Goal: Task Accomplishment & Management: Use online tool/utility

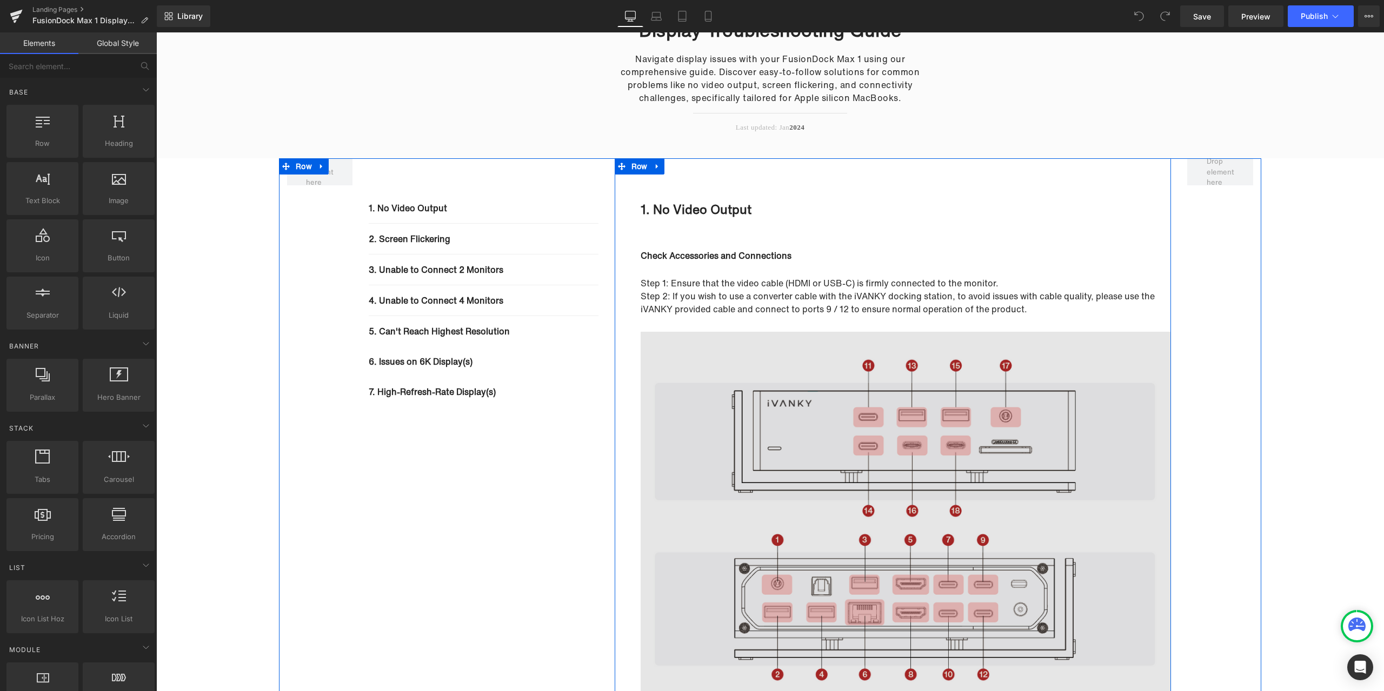
scroll to position [270, 0]
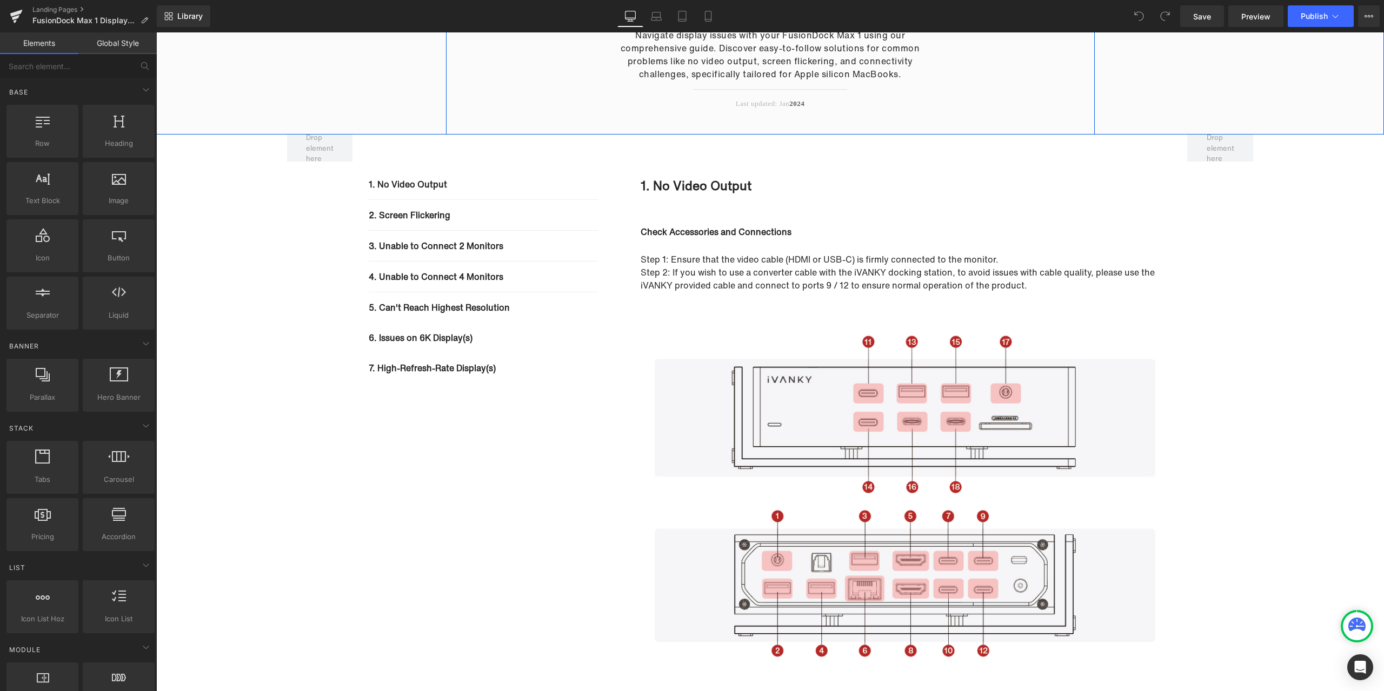
click at [942, 99] on div "FusionDock Max 1 Display Troubleshooting Guide Heading Navigate display issues …" at bounding box center [770, 38] width 649 height 195
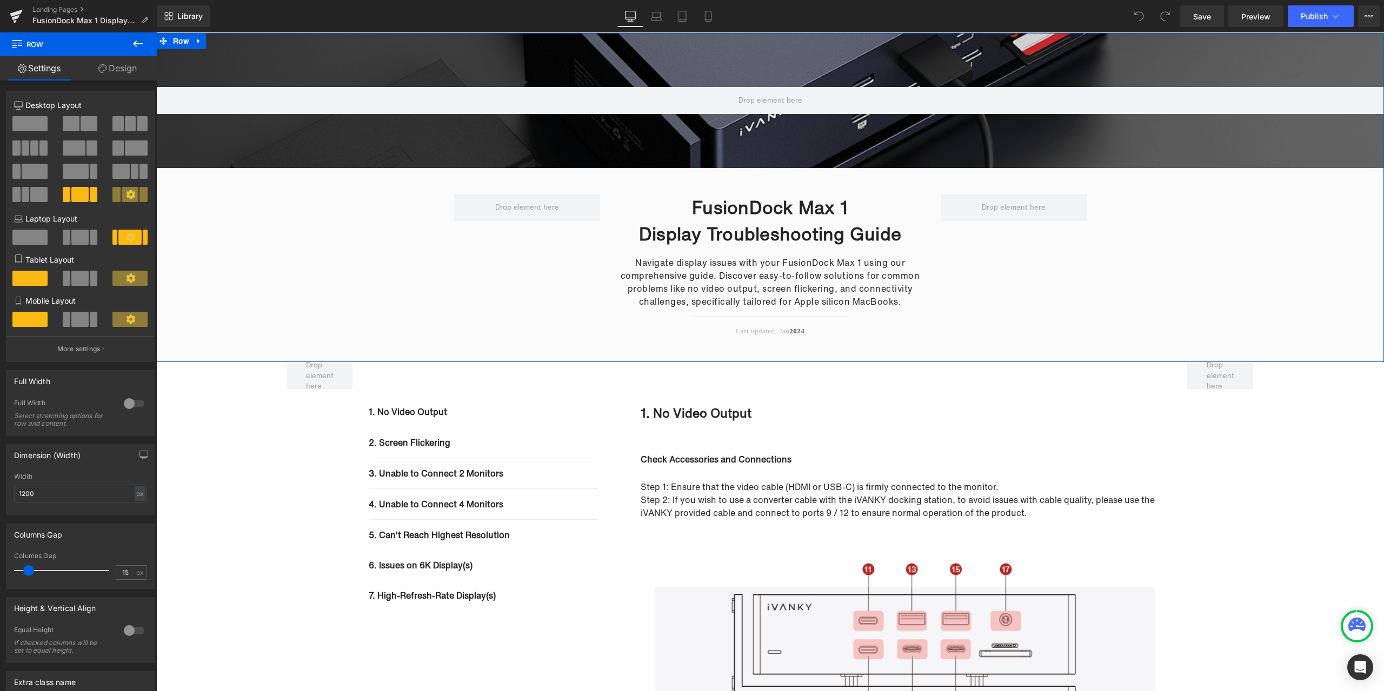
scroll to position [108, 0]
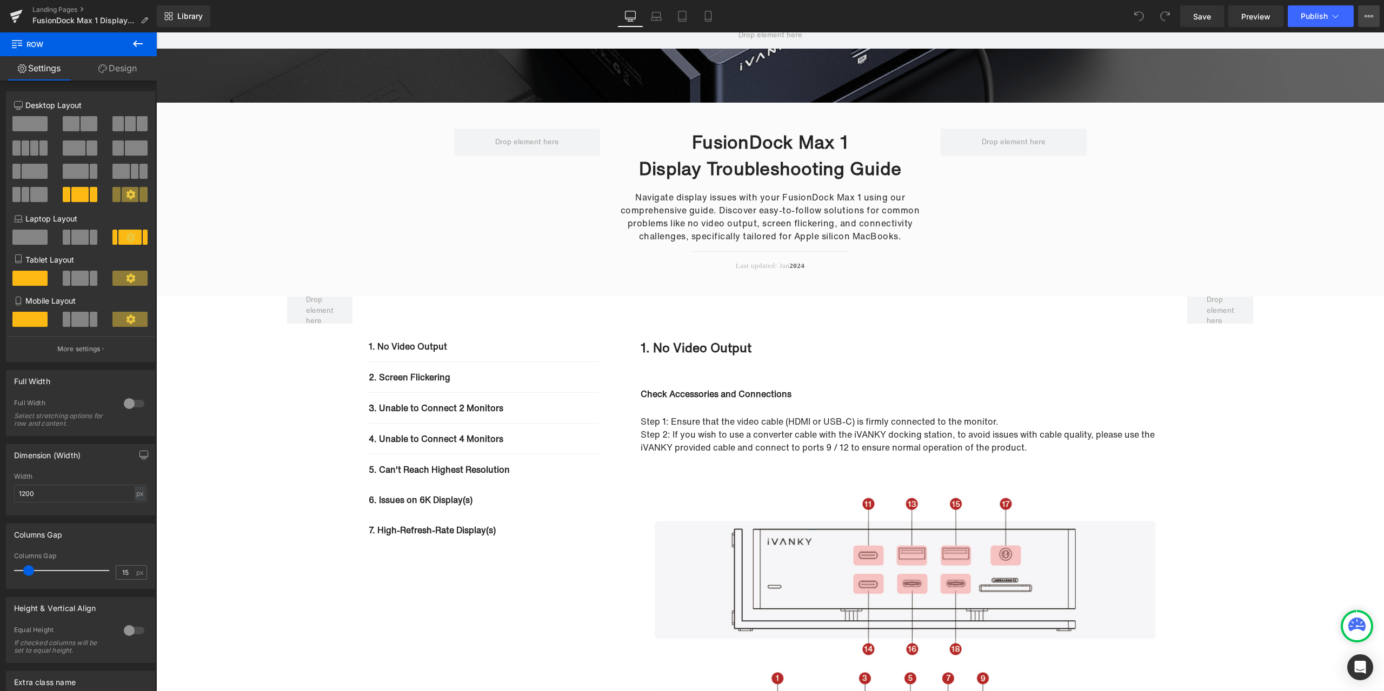
click at [1371, 14] on icon at bounding box center [1369, 16] width 9 height 9
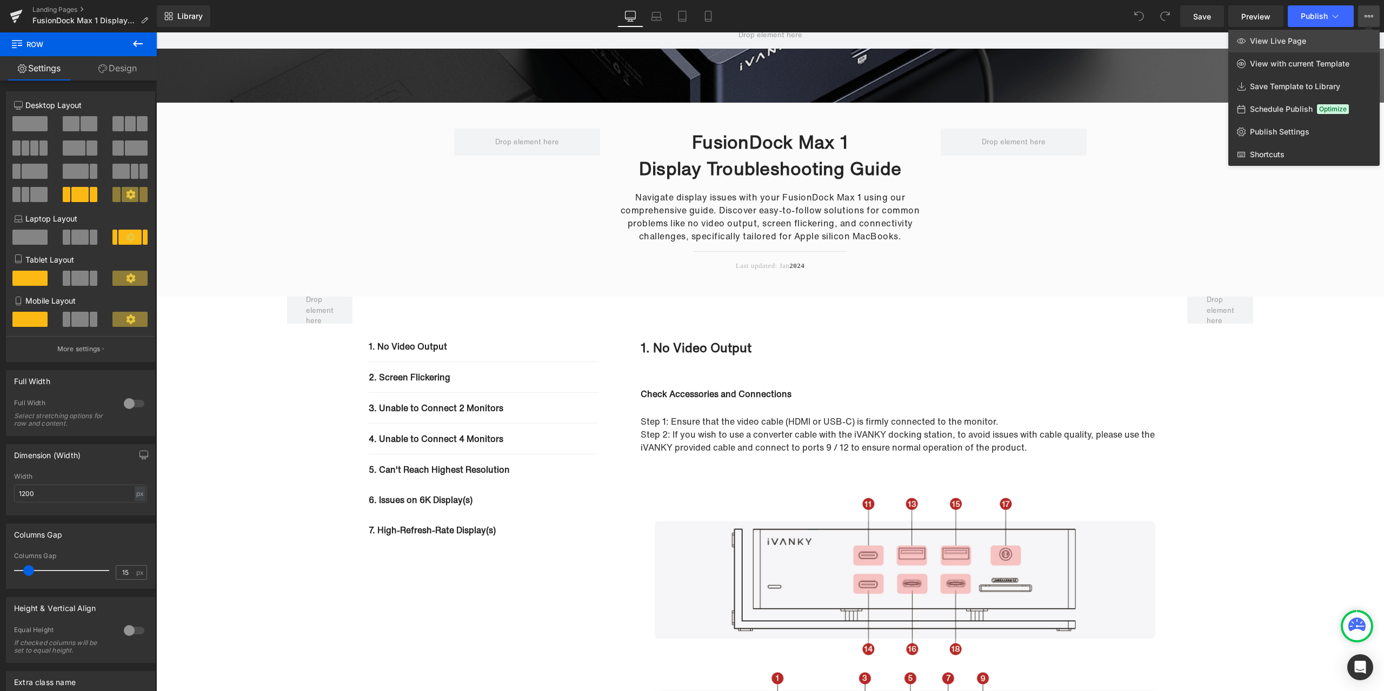
click at [1291, 43] on span "View Live Page" at bounding box center [1278, 41] width 56 height 10
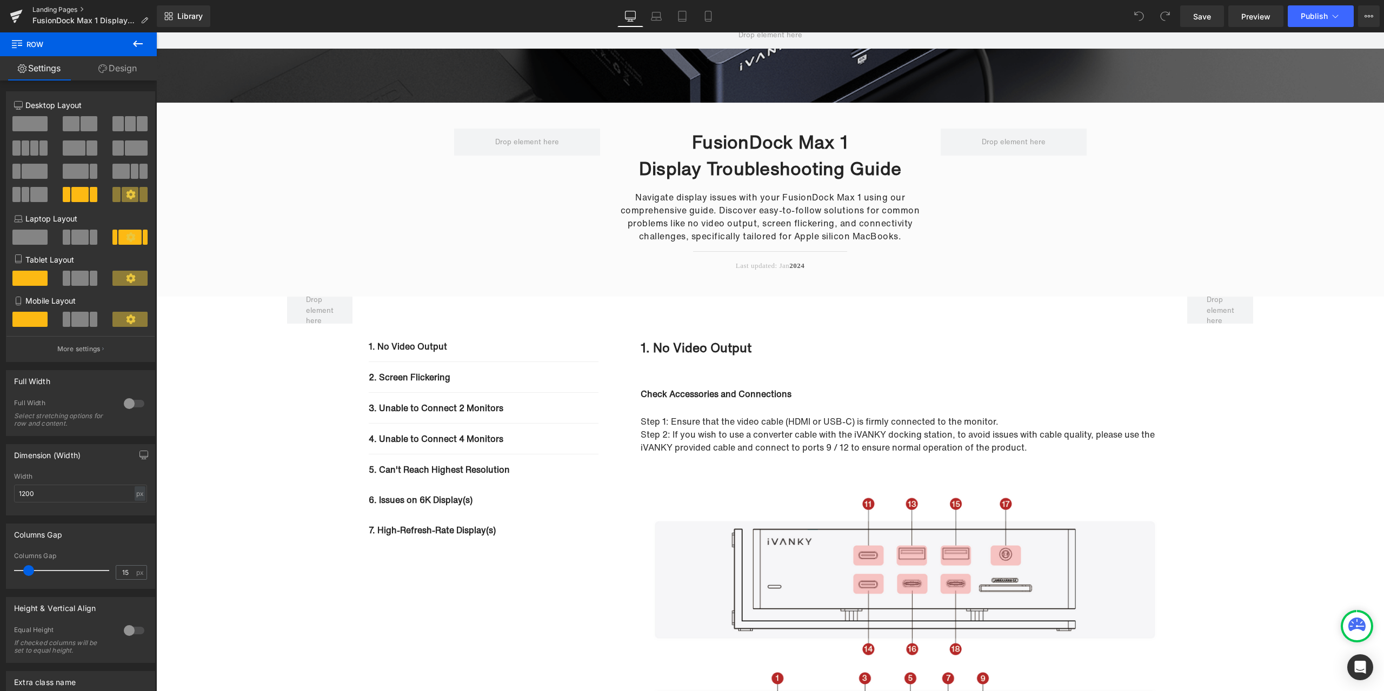
click at [49, 10] on link "Landing Pages" at bounding box center [94, 9] width 124 height 9
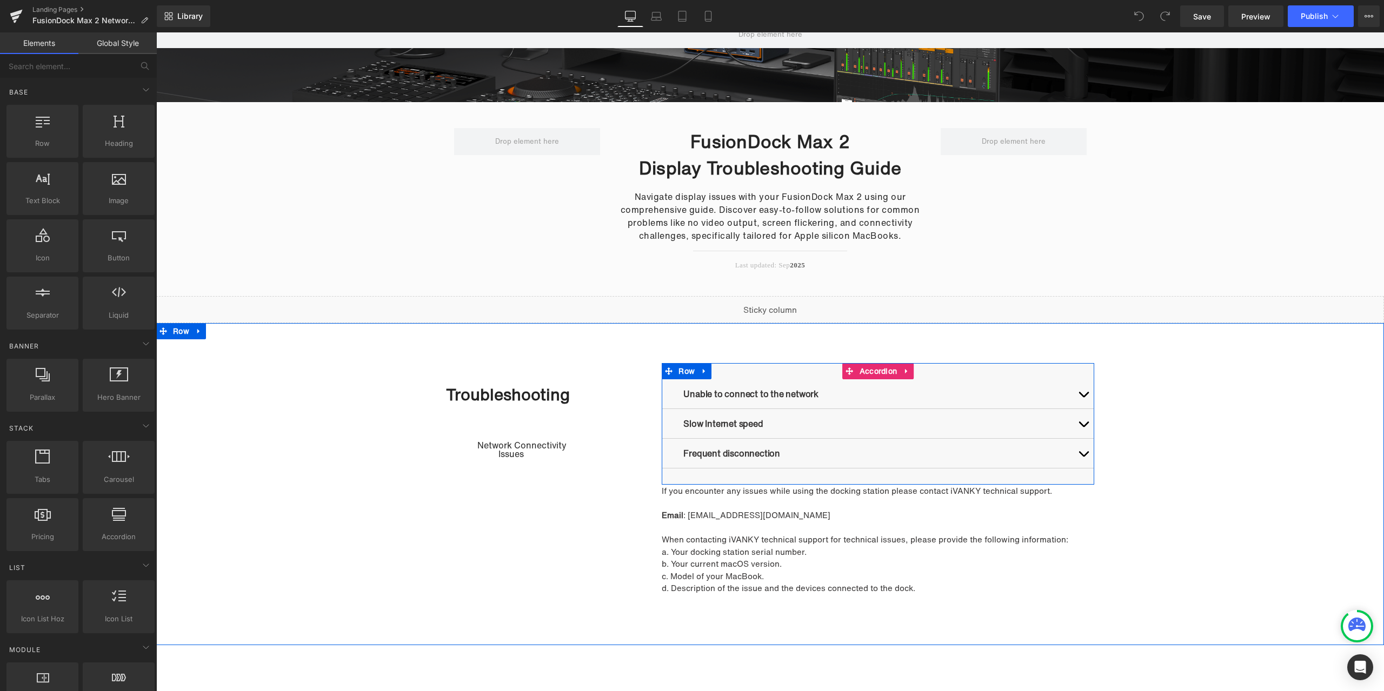
scroll to position [108, 0]
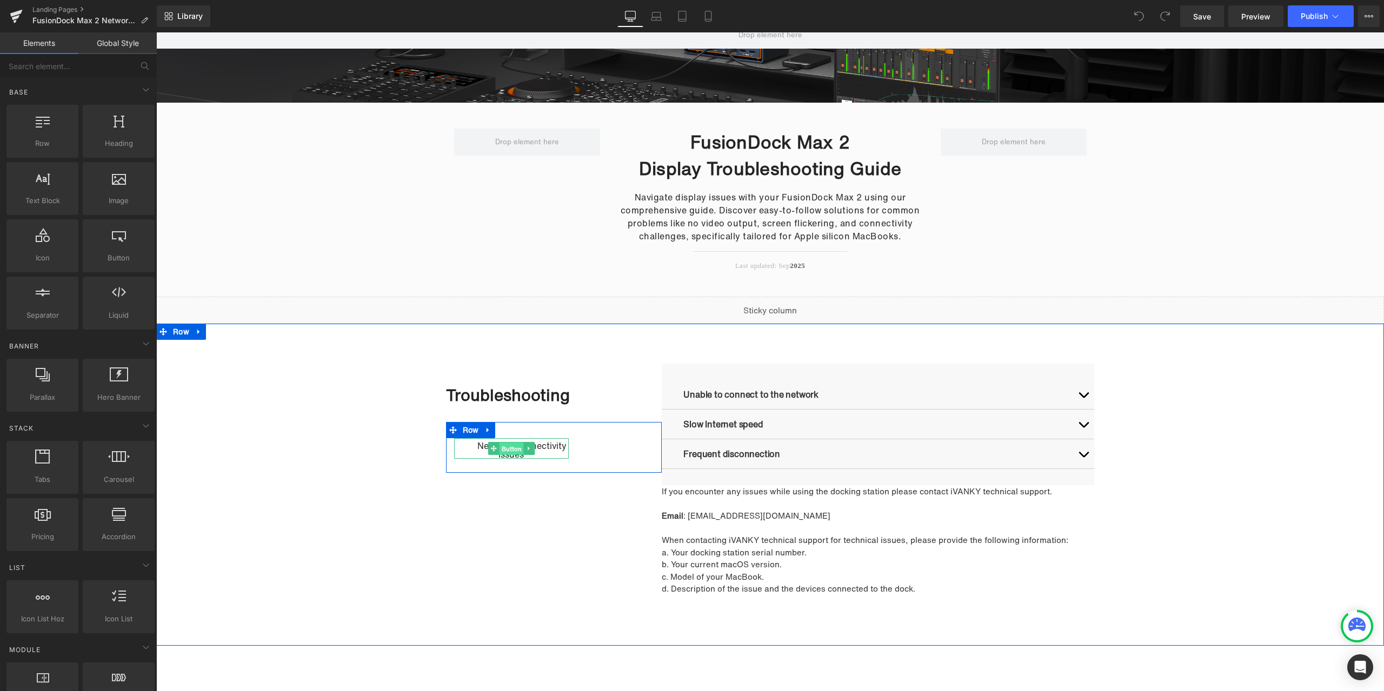
click at [506, 451] on span "Button" at bounding box center [512, 449] width 24 height 13
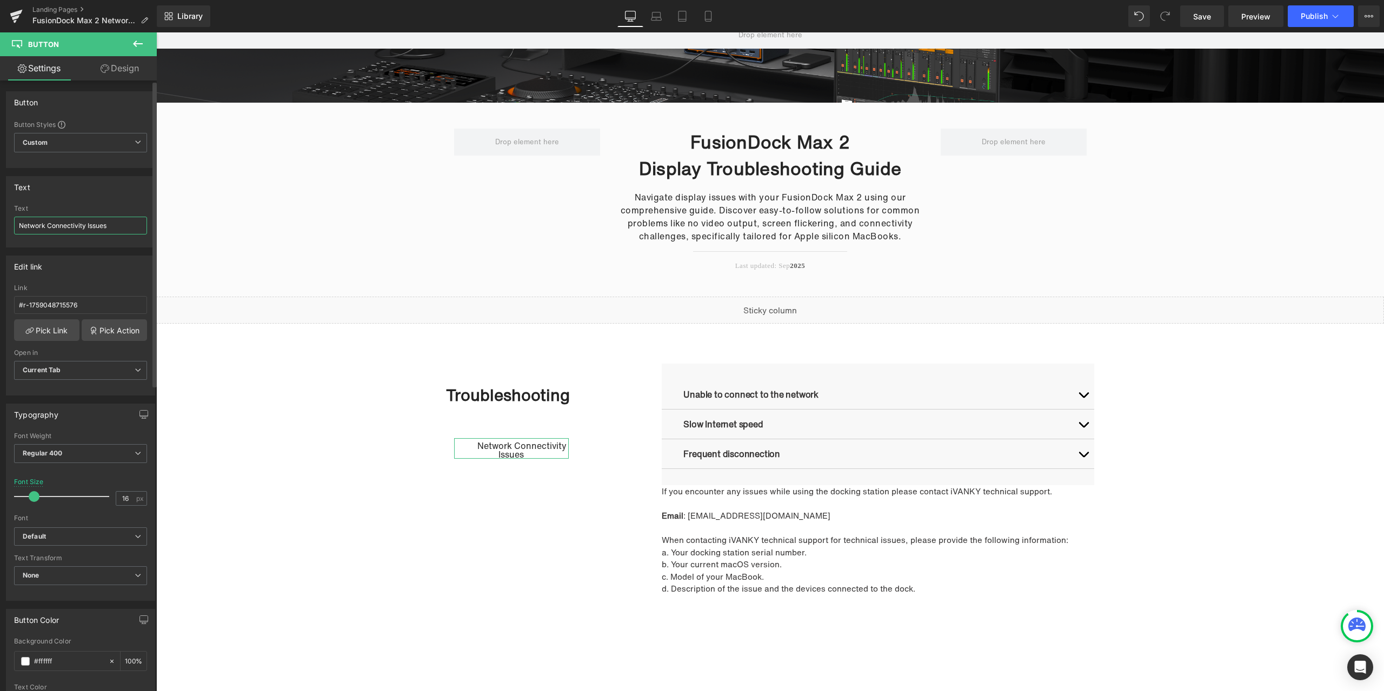
drag, startPoint x: 111, startPoint y: 223, endPoint x: 10, endPoint y: 225, distance: 101.7
click at [10, 225] on div "Network Connectivity Issues Text Network Connectivity Issues" at bounding box center [80, 226] width 148 height 42
click at [697, 169] on h2 "Display Troubleshooting Guide" at bounding box center [770, 168] width 308 height 27
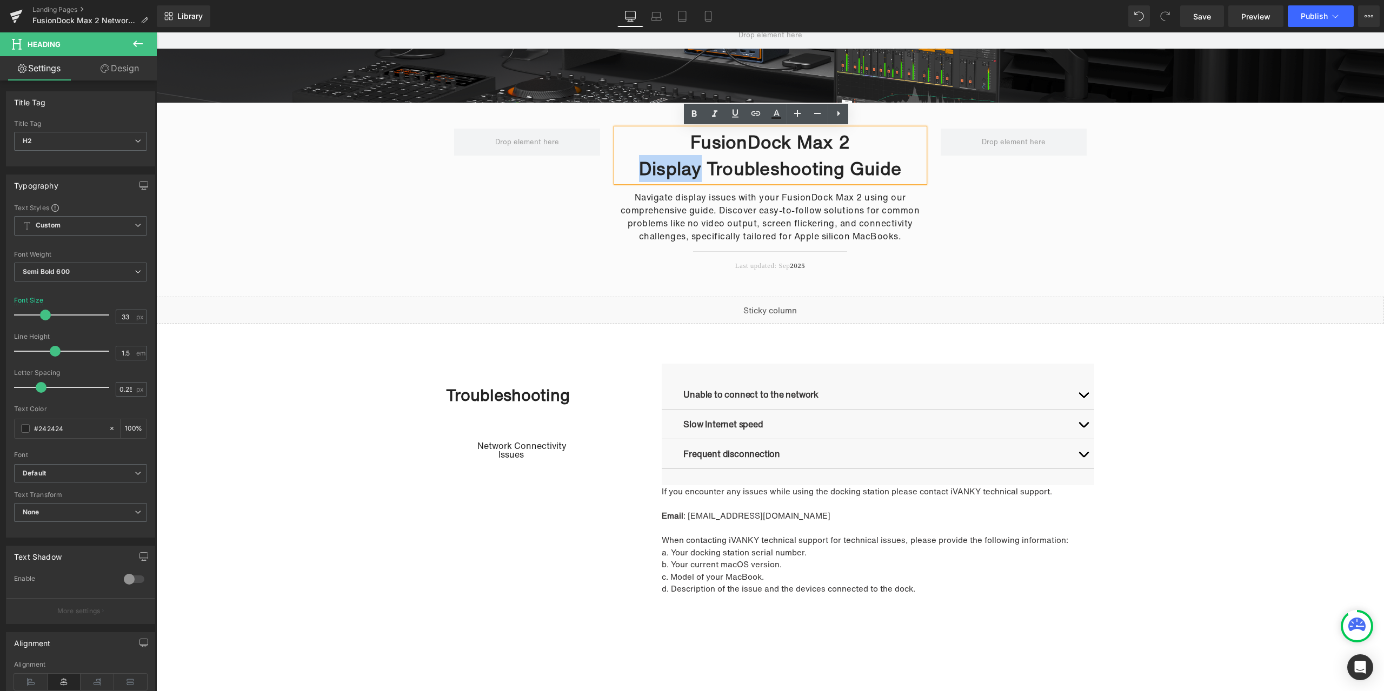
drag, startPoint x: 698, startPoint y: 166, endPoint x: 640, endPoint y: 165, distance: 58.4
click at [640, 165] on h2 "Display Troubleshooting Guide" at bounding box center [770, 168] width 308 height 27
paste div
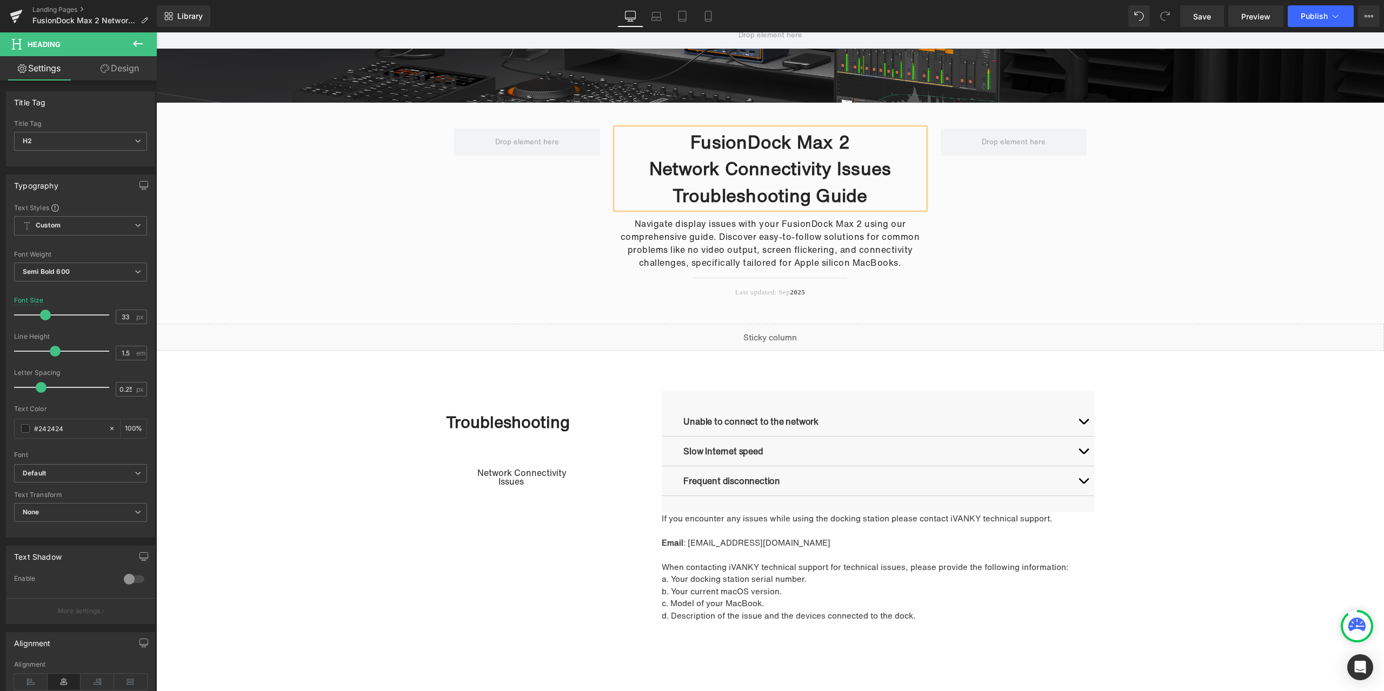
click at [1123, 229] on div "Hero Banner FusionDock Max 2 Network Connectivity Issues Troubleshooting Guide …" at bounding box center [770, 146] width 1228 height 356
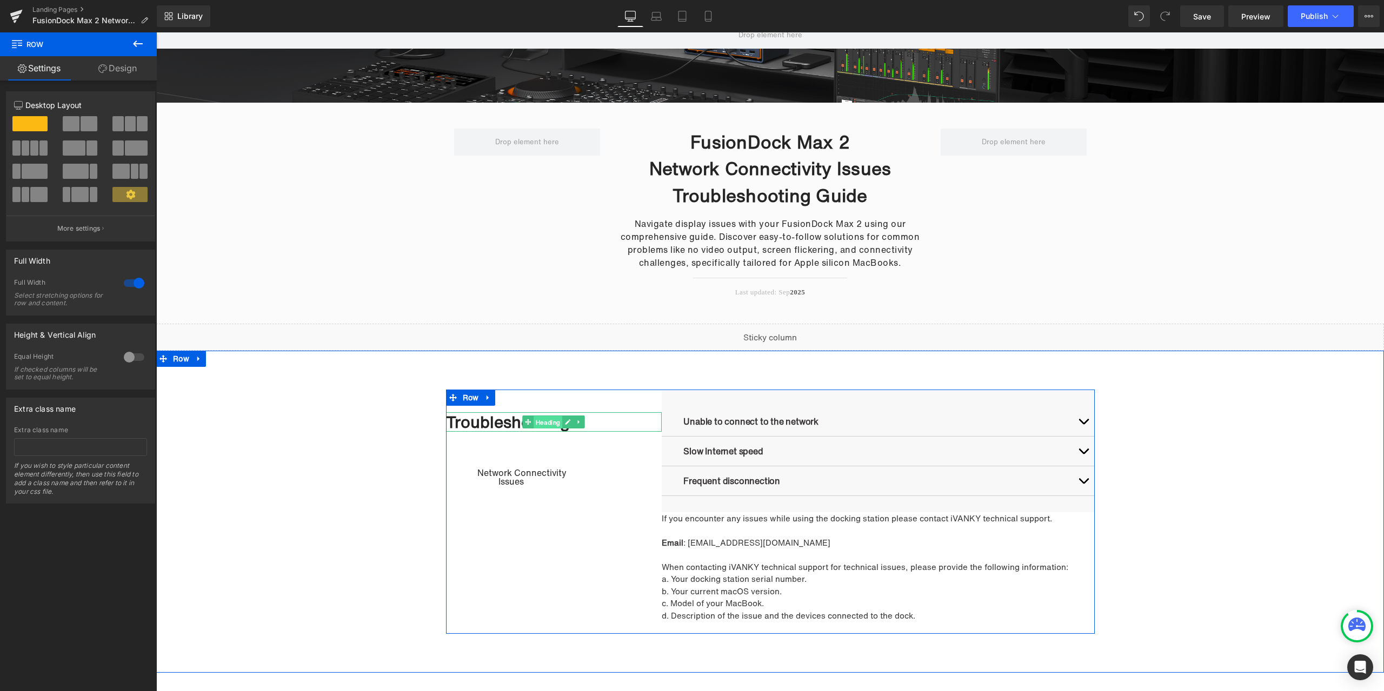
click at [542, 422] on span "Heading" at bounding box center [548, 422] width 29 height 13
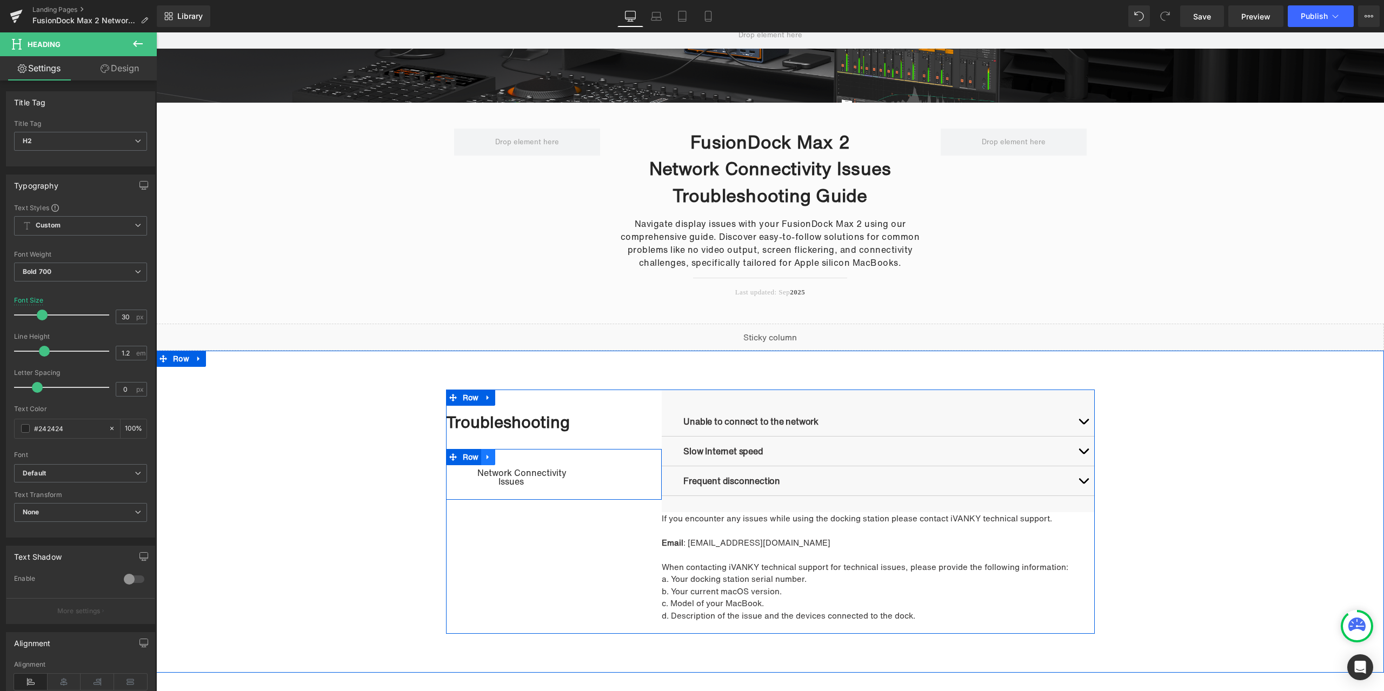
click at [469, 460] on span "Row" at bounding box center [471, 457] width 22 height 16
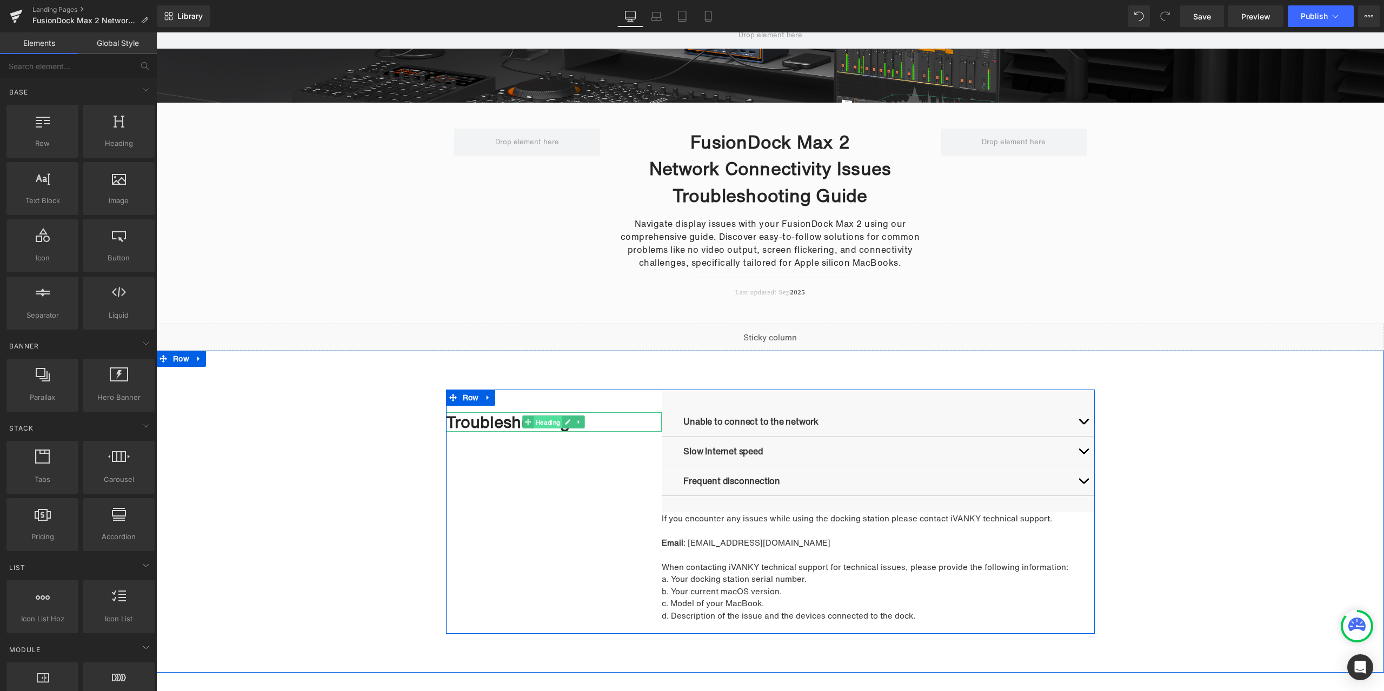
click at [536, 423] on span "Heading" at bounding box center [548, 422] width 29 height 13
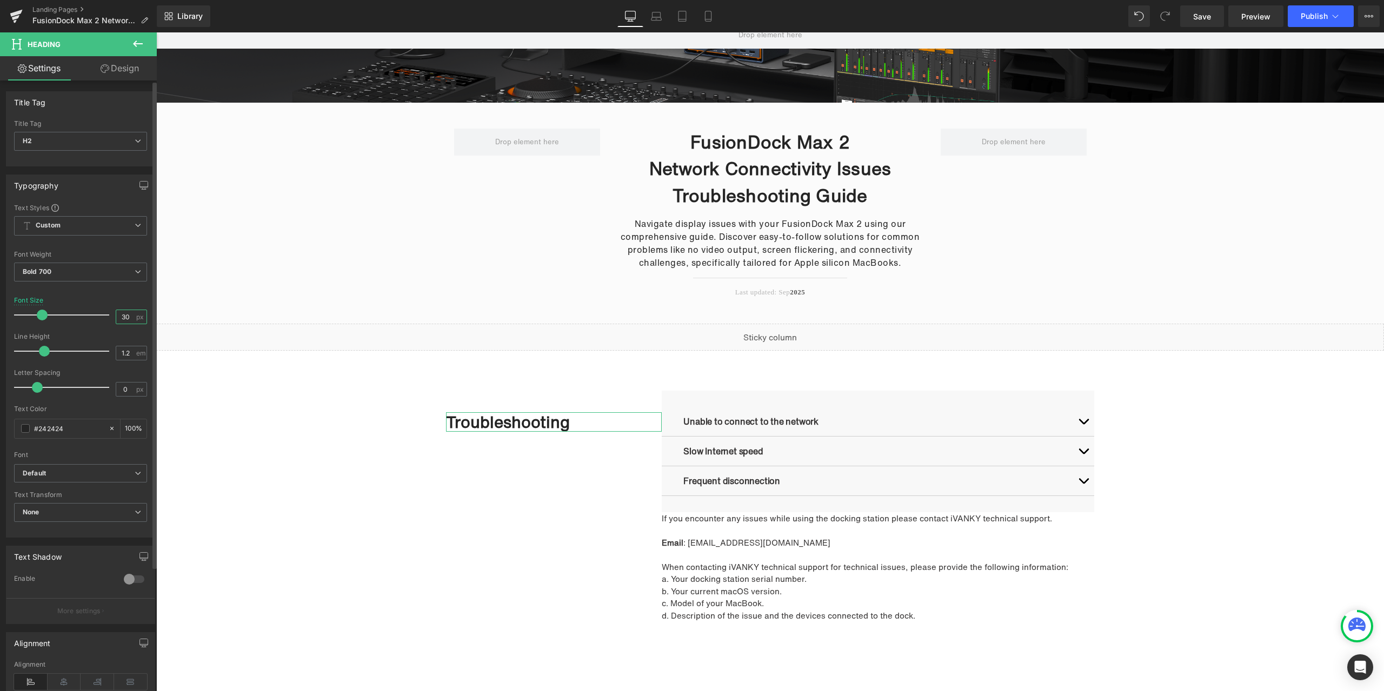
drag, startPoint x: 129, startPoint y: 318, endPoint x: 114, endPoint y: 316, distance: 15.8
click at [116, 316] on input "30" at bounding box center [125, 317] width 19 height 14
drag, startPoint x: 124, startPoint y: 320, endPoint x: 116, endPoint y: 317, distance: 8.4
click at [116, 317] on input "24" at bounding box center [125, 317] width 19 height 14
type input "2"
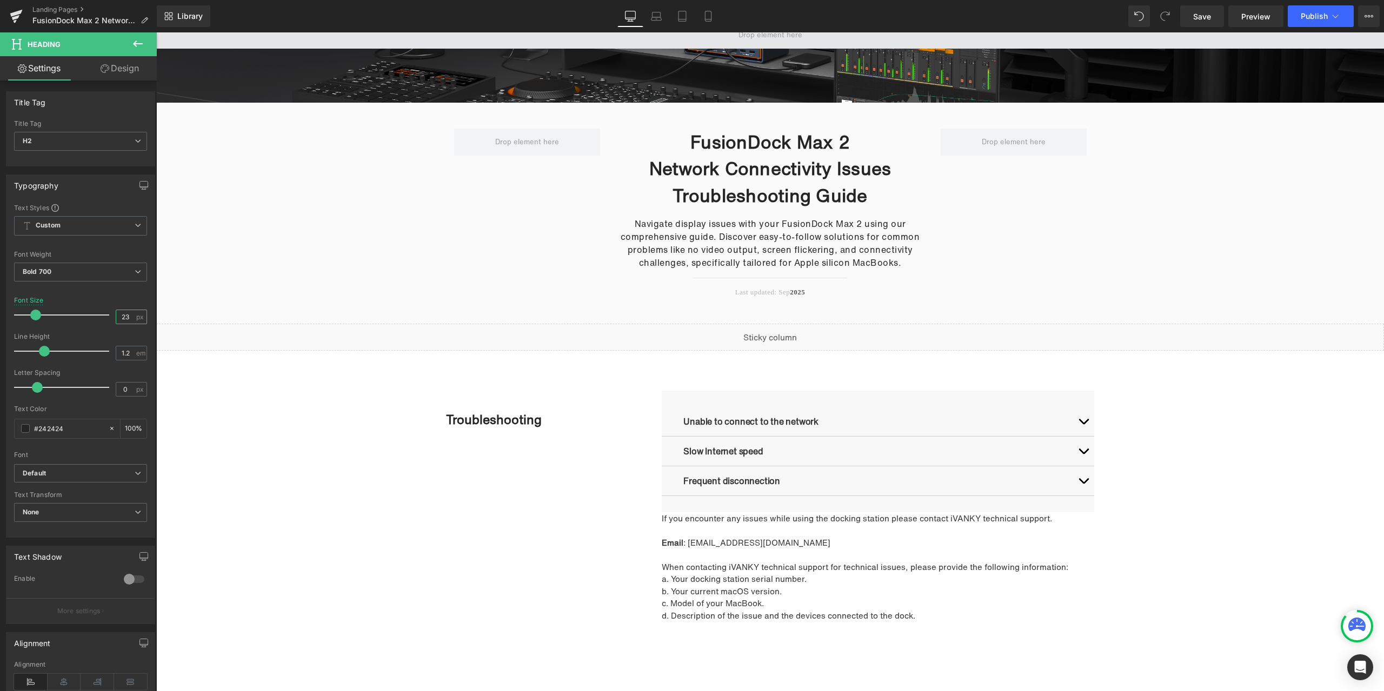
type input "23"
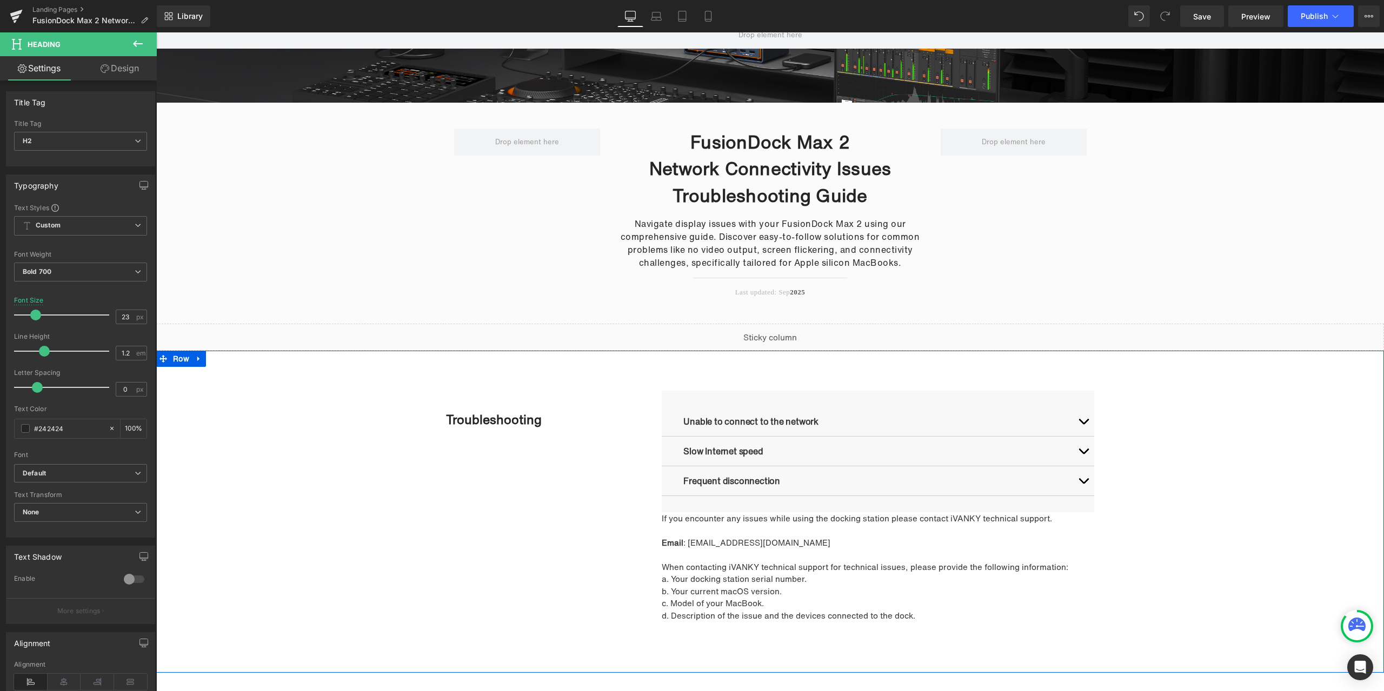
click at [297, 415] on div "Troubleshooting Heading Unable to connect to the network Text Block 1. Check wi…" at bounding box center [770, 512] width 1228 height 244
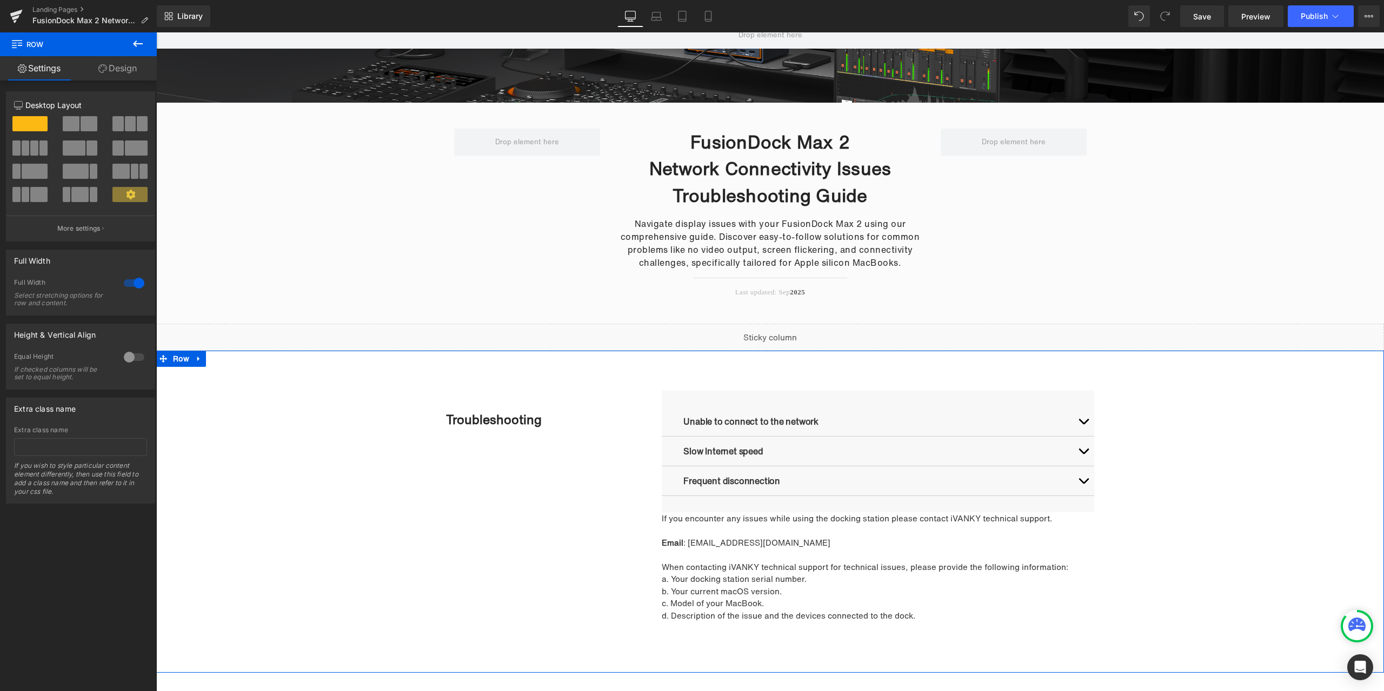
click at [1201, 414] on div "Troubleshooting Heading Unable to connect to the network Text Block 1. Check wi…" at bounding box center [770, 512] width 1228 height 244
click at [538, 420] on span "Heading" at bounding box center [548, 420] width 29 height 13
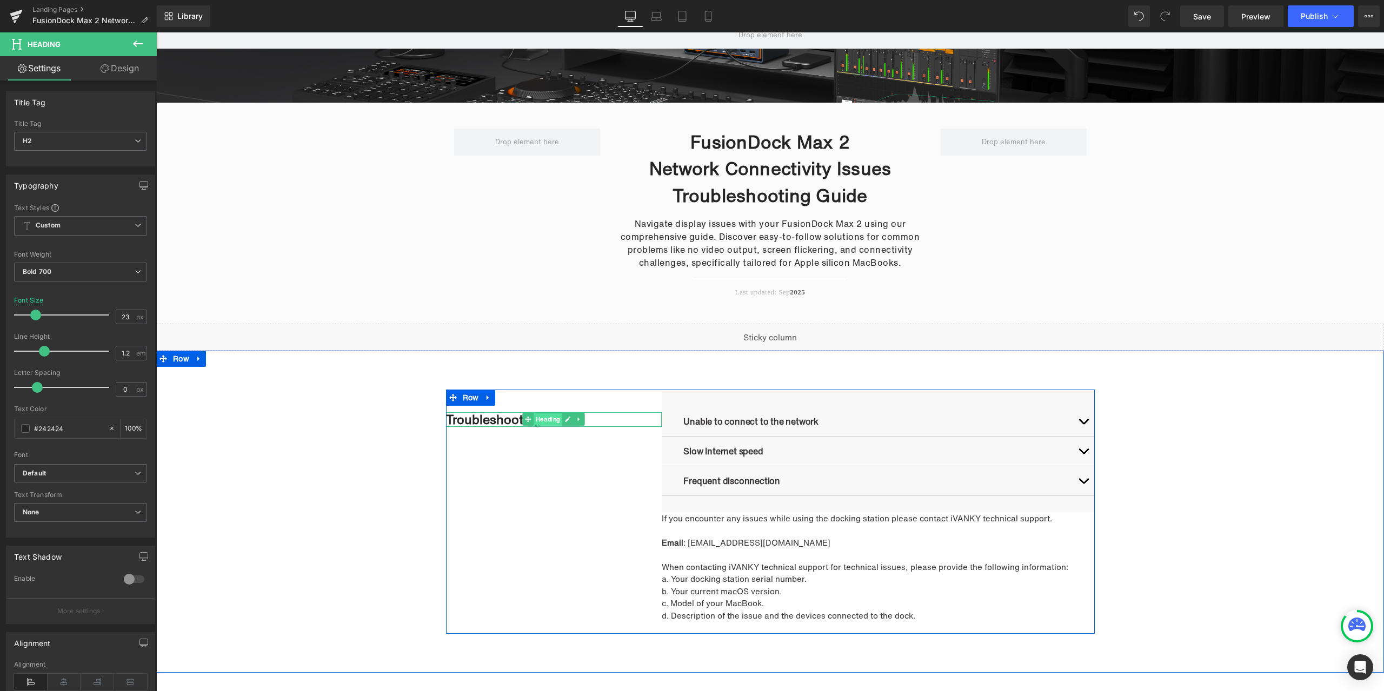
click at [541, 422] on span "Heading" at bounding box center [548, 419] width 29 height 13
click at [1073, 417] on button "button" at bounding box center [1084, 421] width 22 height 29
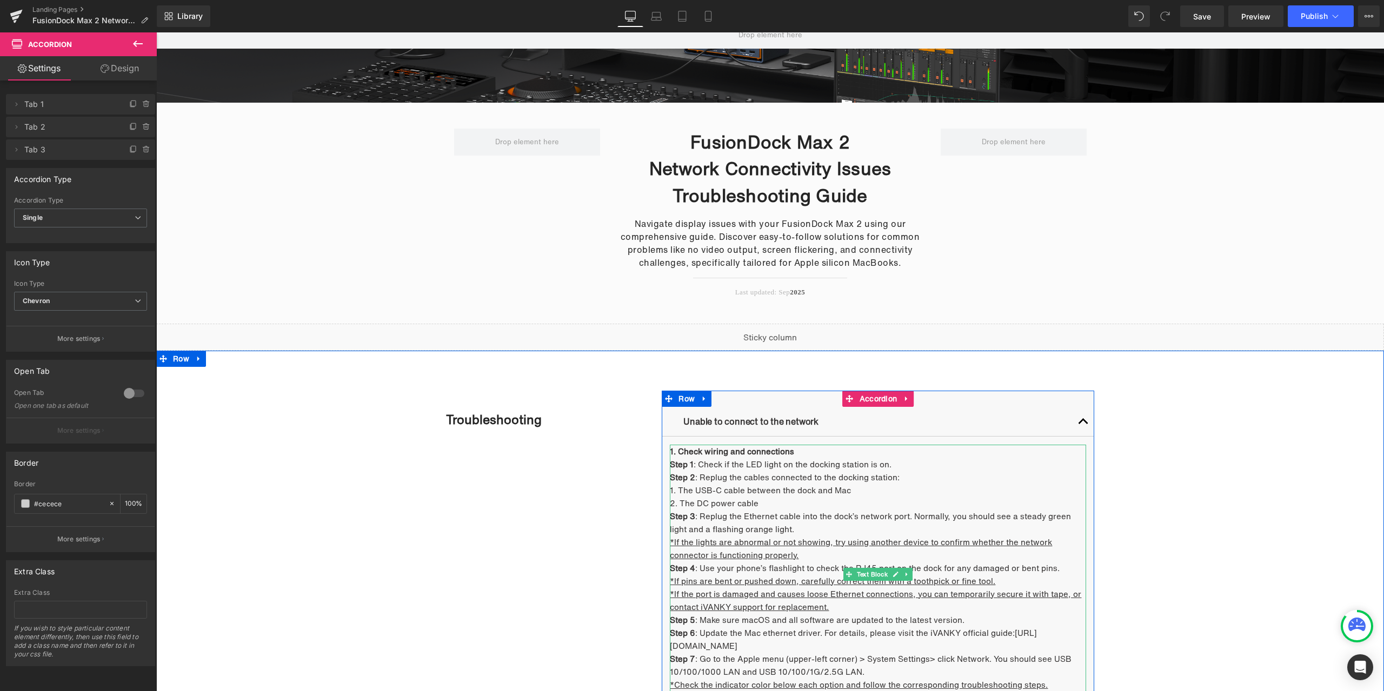
click at [766, 452] on strong "1. Check wiring and connections" at bounding box center [732, 451] width 124 height 12
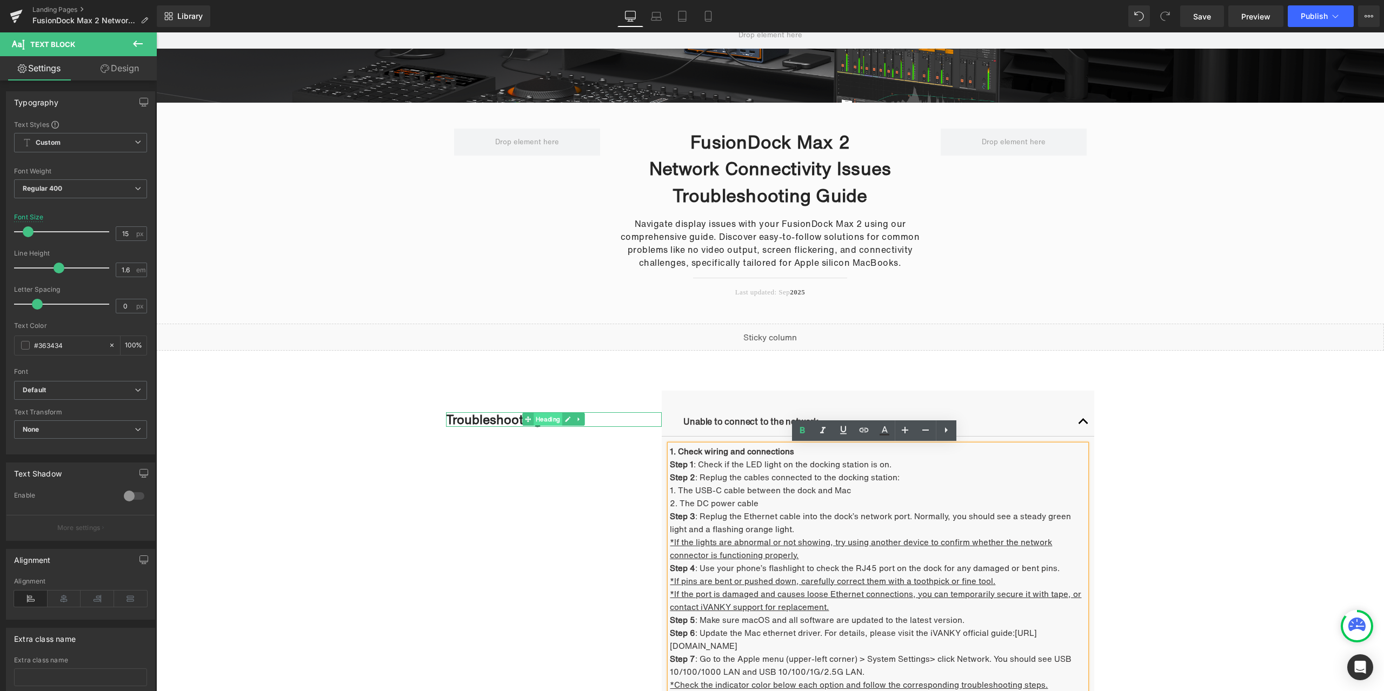
click at [543, 422] on span "Heading" at bounding box center [548, 419] width 29 height 13
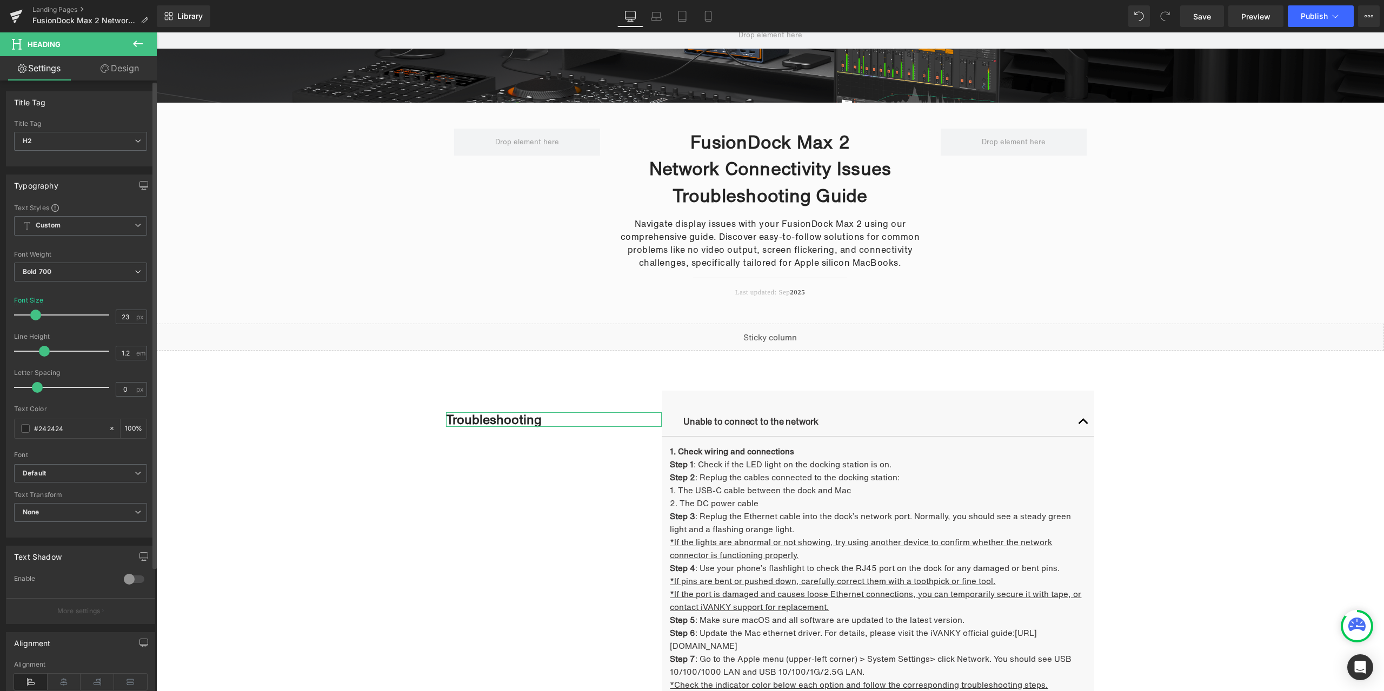
drag, startPoint x: 129, startPoint y: 313, endPoint x: 100, endPoint y: 314, distance: 29.2
click at [100, 314] on div "Font Size 23 px" at bounding box center [80, 315] width 133 height 36
type input "21"
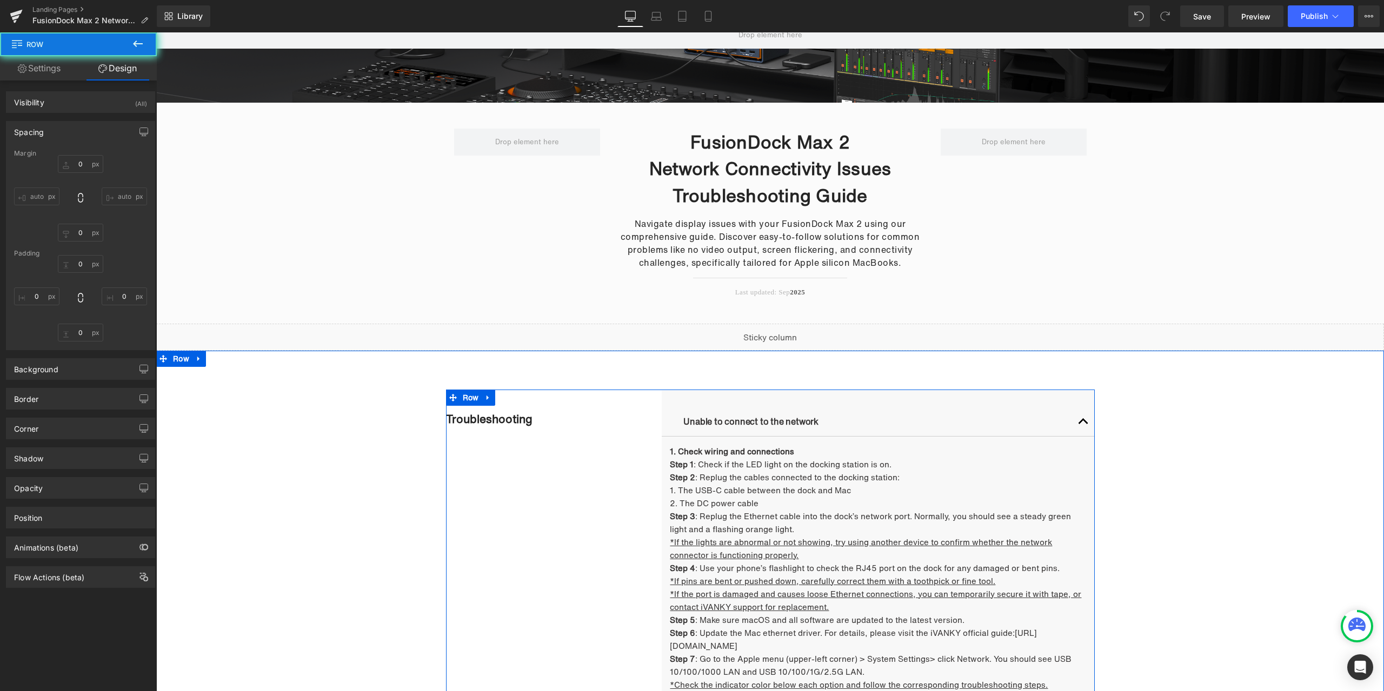
click at [446, 417] on div "Troubleshooting Heading" at bounding box center [554, 420] width 216 height 14
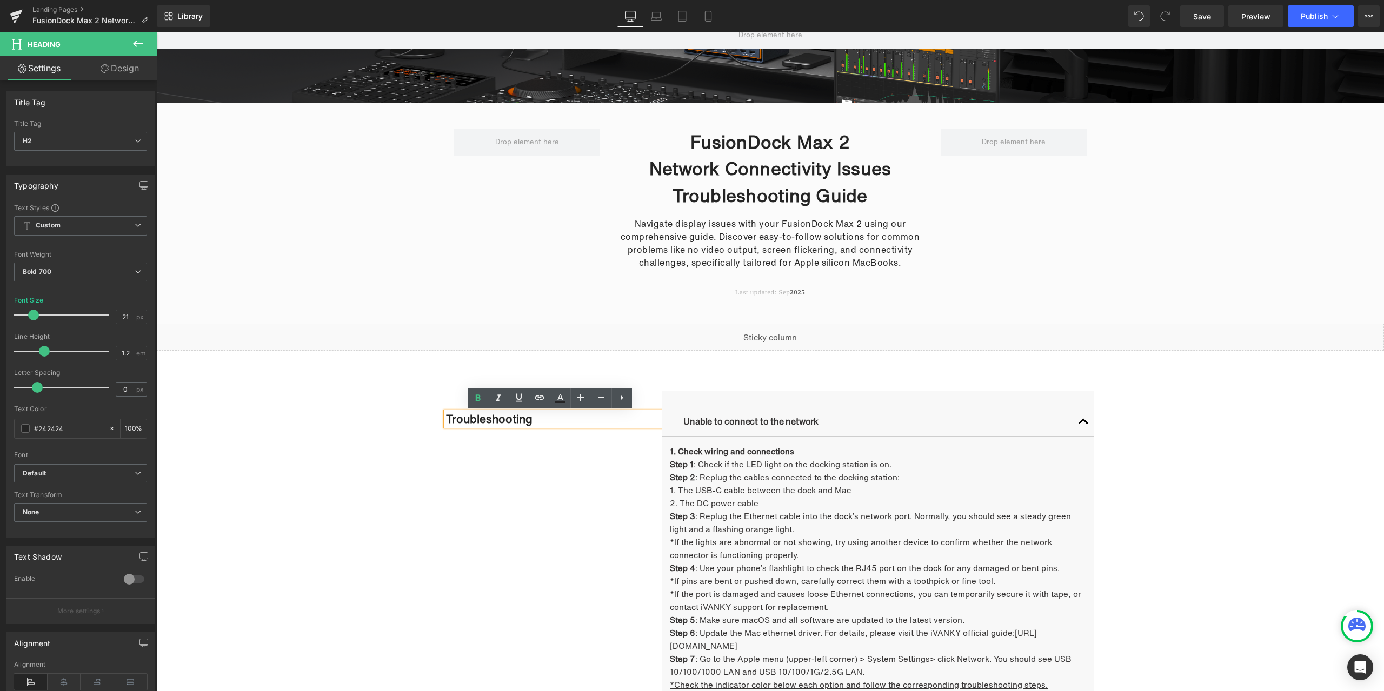
click at [446, 417] on h2 "Troubleshooting" at bounding box center [554, 420] width 216 height 14
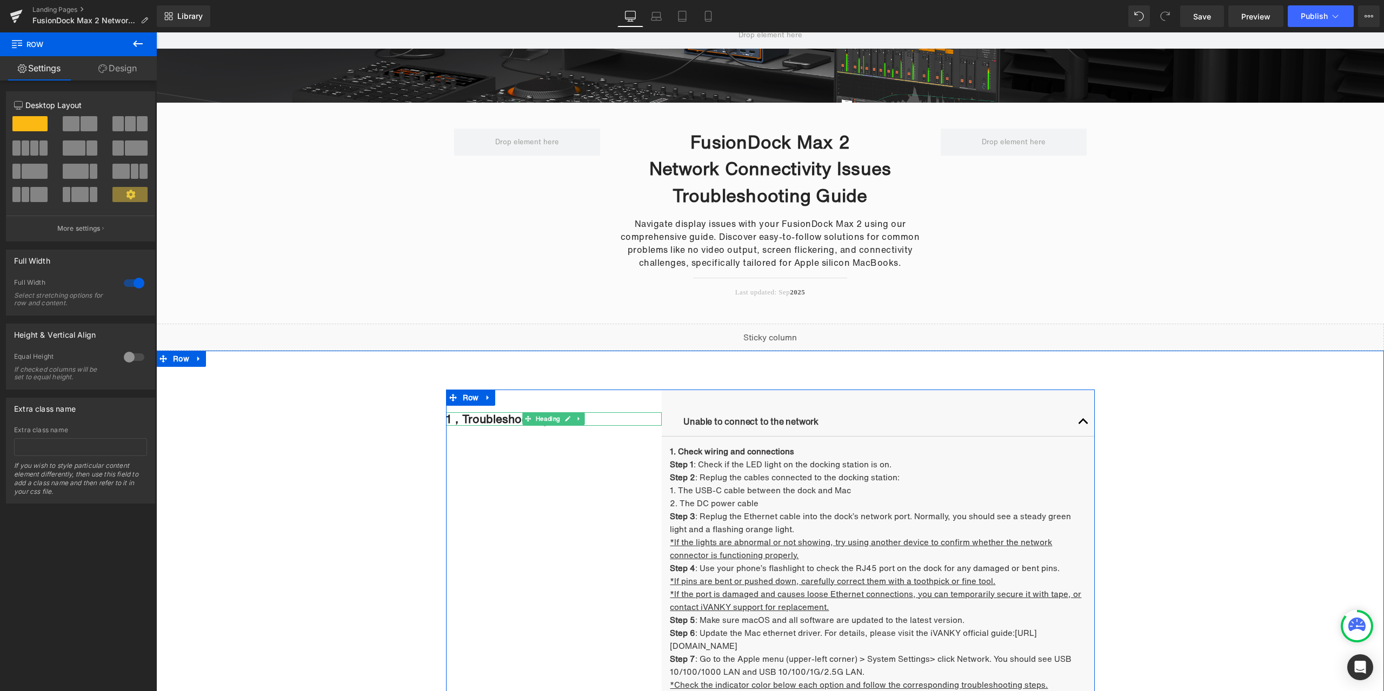
click at [460, 419] on h2 "1，Troubleshooting" at bounding box center [554, 420] width 216 height 14
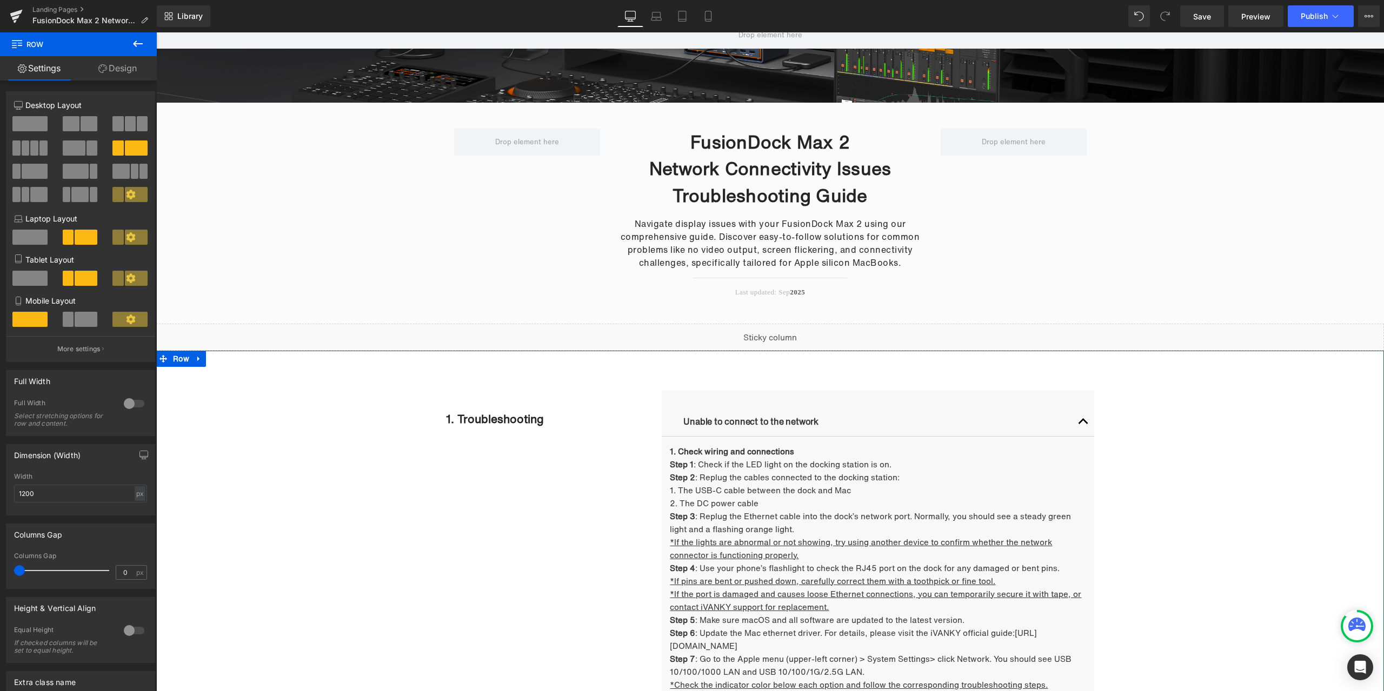
drag, startPoint x: 302, startPoint y: 533, endPoint x: 304, endPoint y: 524, distance: 8.8
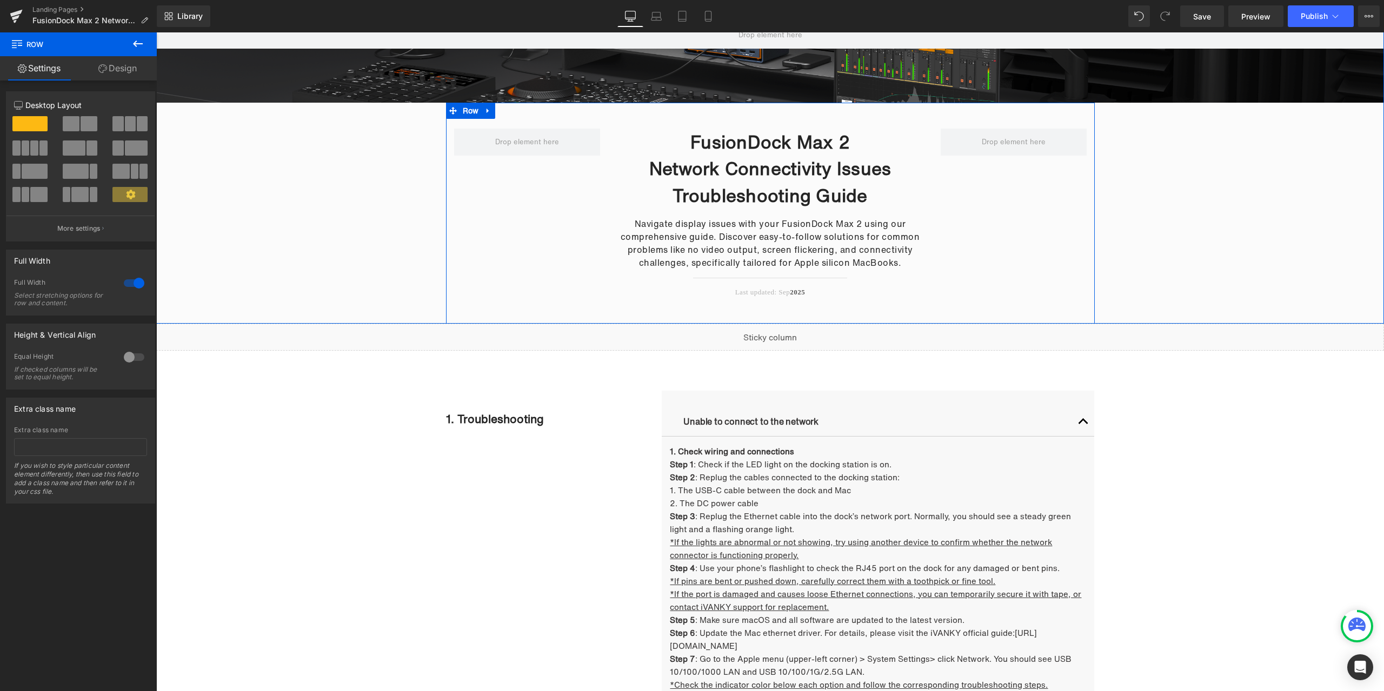
scroll to position [0, 0]
